Goal: Task Accomplishment & Management: Manage account settings

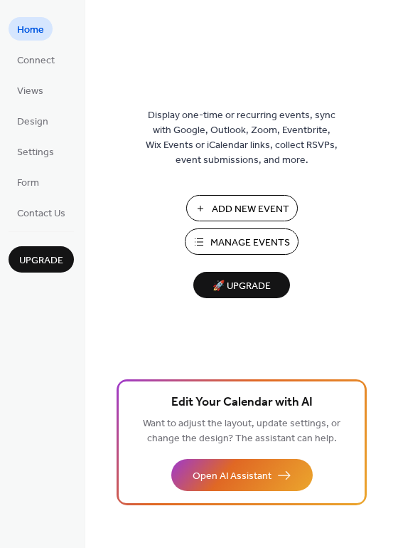
click at [263, 207] on span "Add New Event" at bounding box center [251, 209] width 78 height 15
click at [230, 240] on span "Manage Events" at bounding box center [251, 243] width 80 height 15
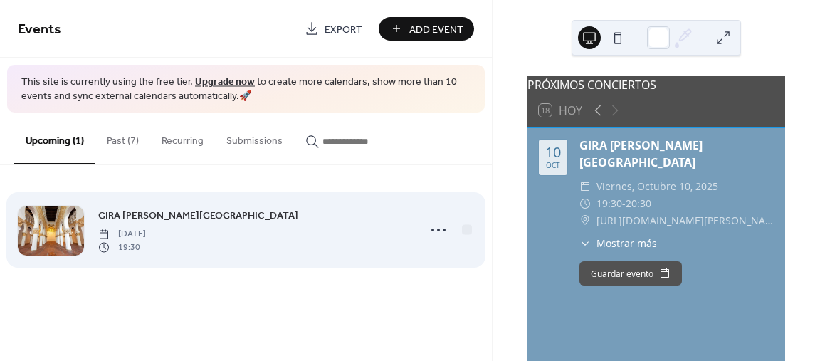
click at [120, 218] on span "GIRA [PERSON_NAME][GEOGRAPHIC_DATA]" at bounding box center [198, 215] width 200 height 15
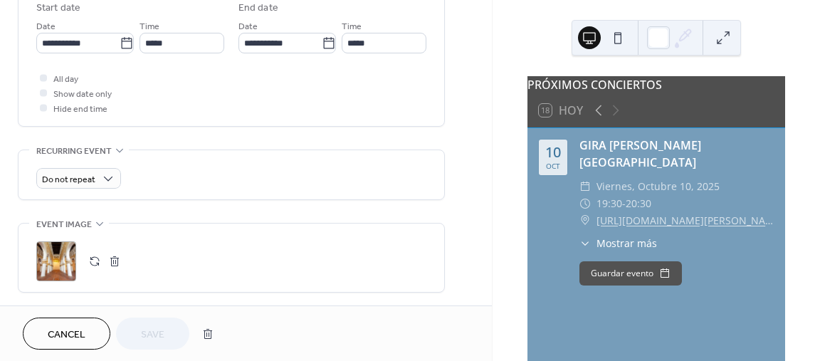
scroll to position [512, 0]
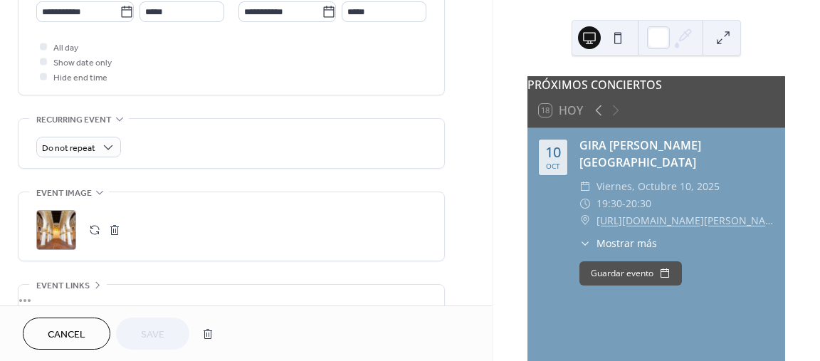
click at [63, 223] on div ";" at bounding box center [56, 230] width 40 height 40
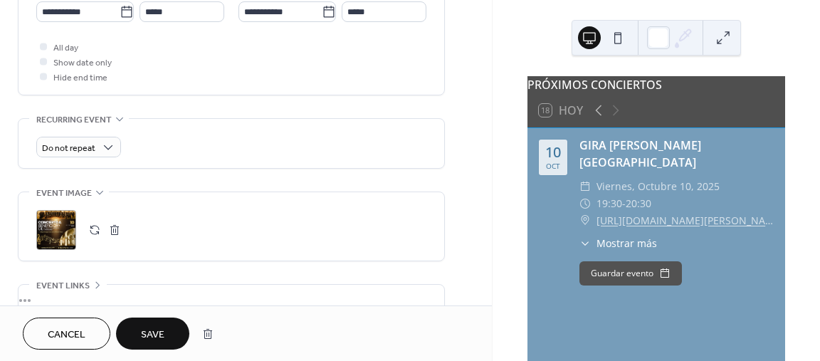
click at [157, 331] on span "Save" at bounding box center [152, 334] width 23 height 15
